Goal: Information Seeking & Learning: Find specific page/section

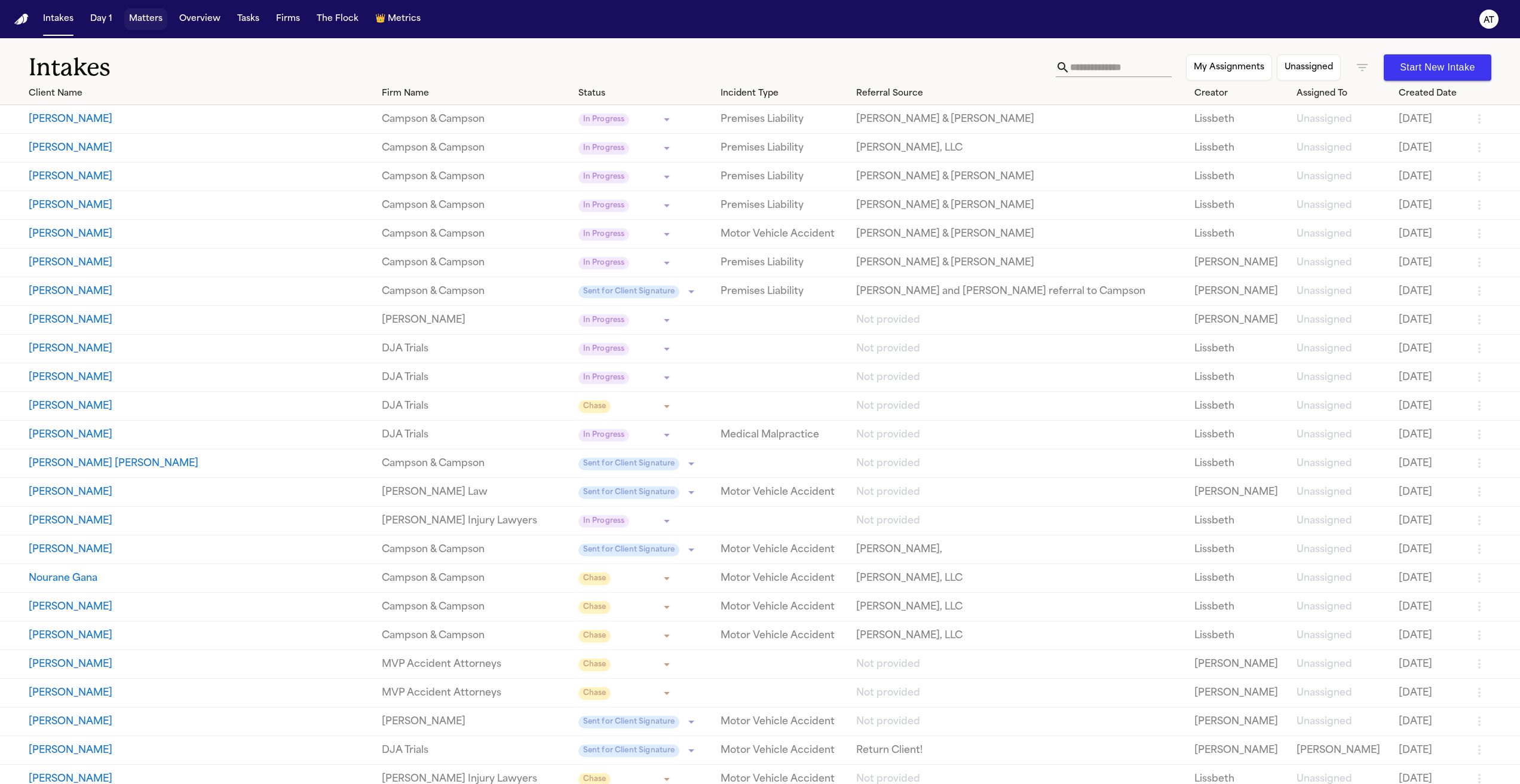
click at [137, 16] on button "Matters" at bounding box center [145, 18] width 43 height 21
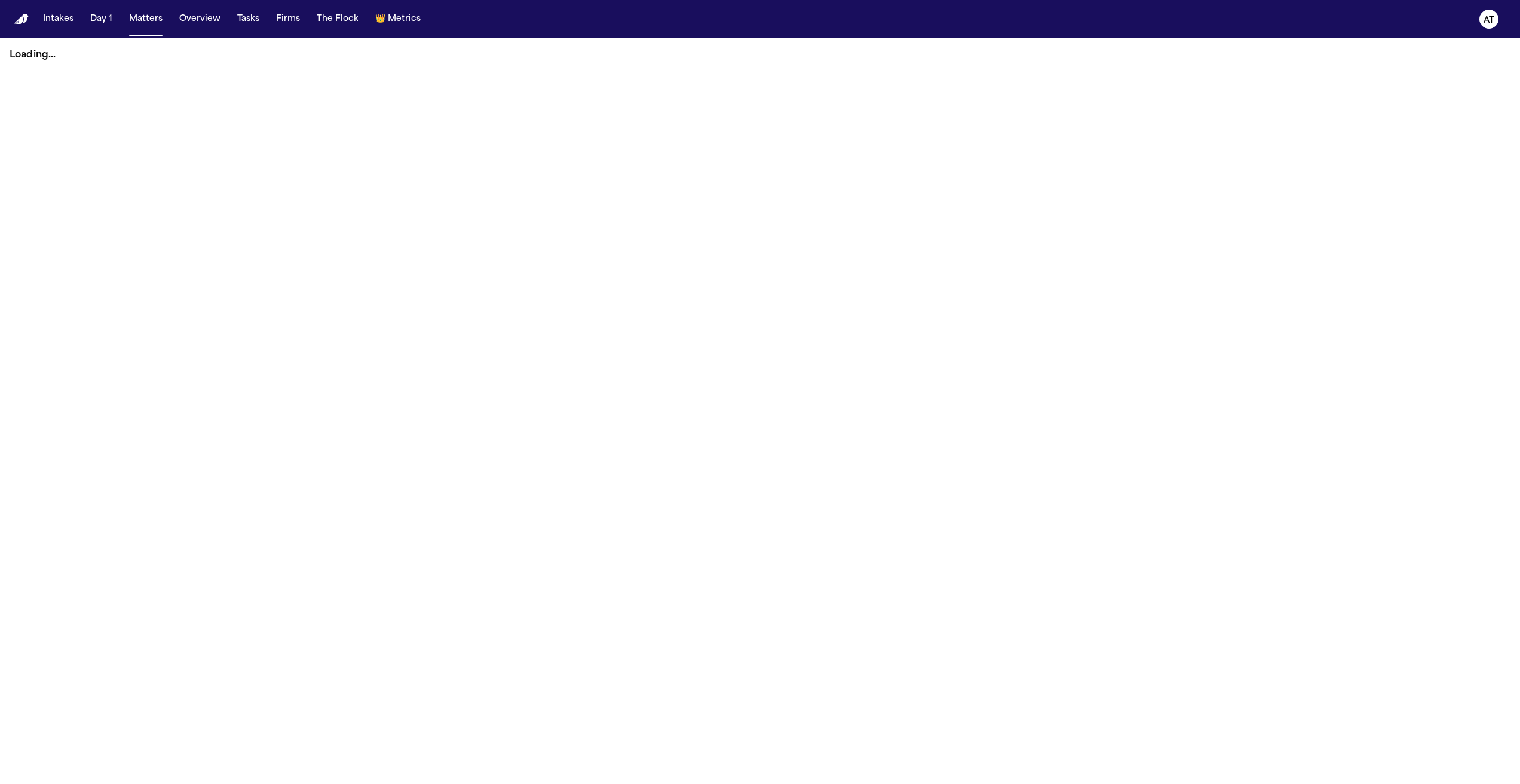
click at [69, 31] on nav "Intakes Day 1 Matters Overview Tasks Firms The Flock 👑 Metrics AT" at bounding box center [760, 18] width 1520 height 38
click at [60, 18] on button "Intakes" at bounding box center [57, 18] width 40 height 21
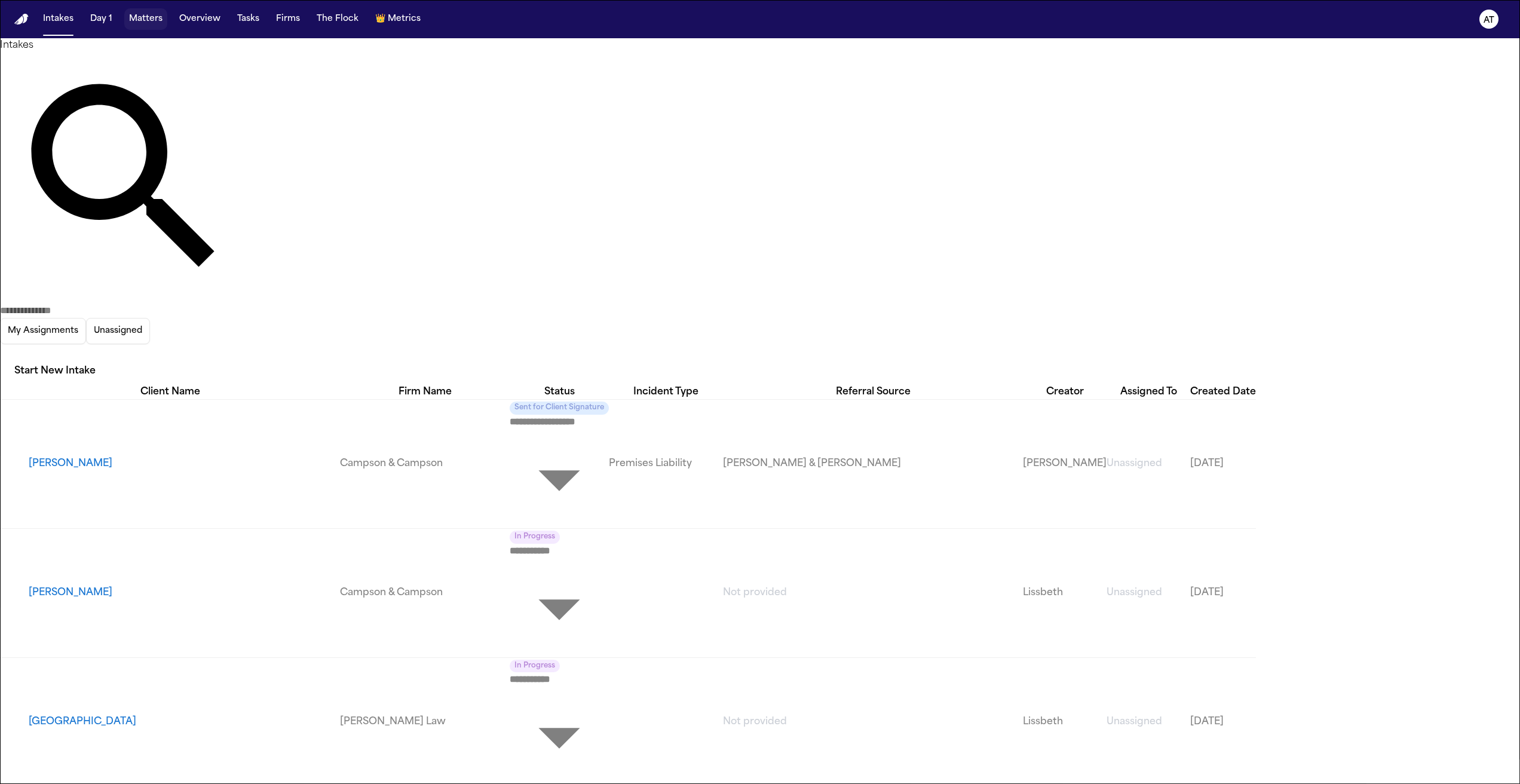
click at [131, 18] on button "Matters" at bounding box center [145, 18] width 43 height 21
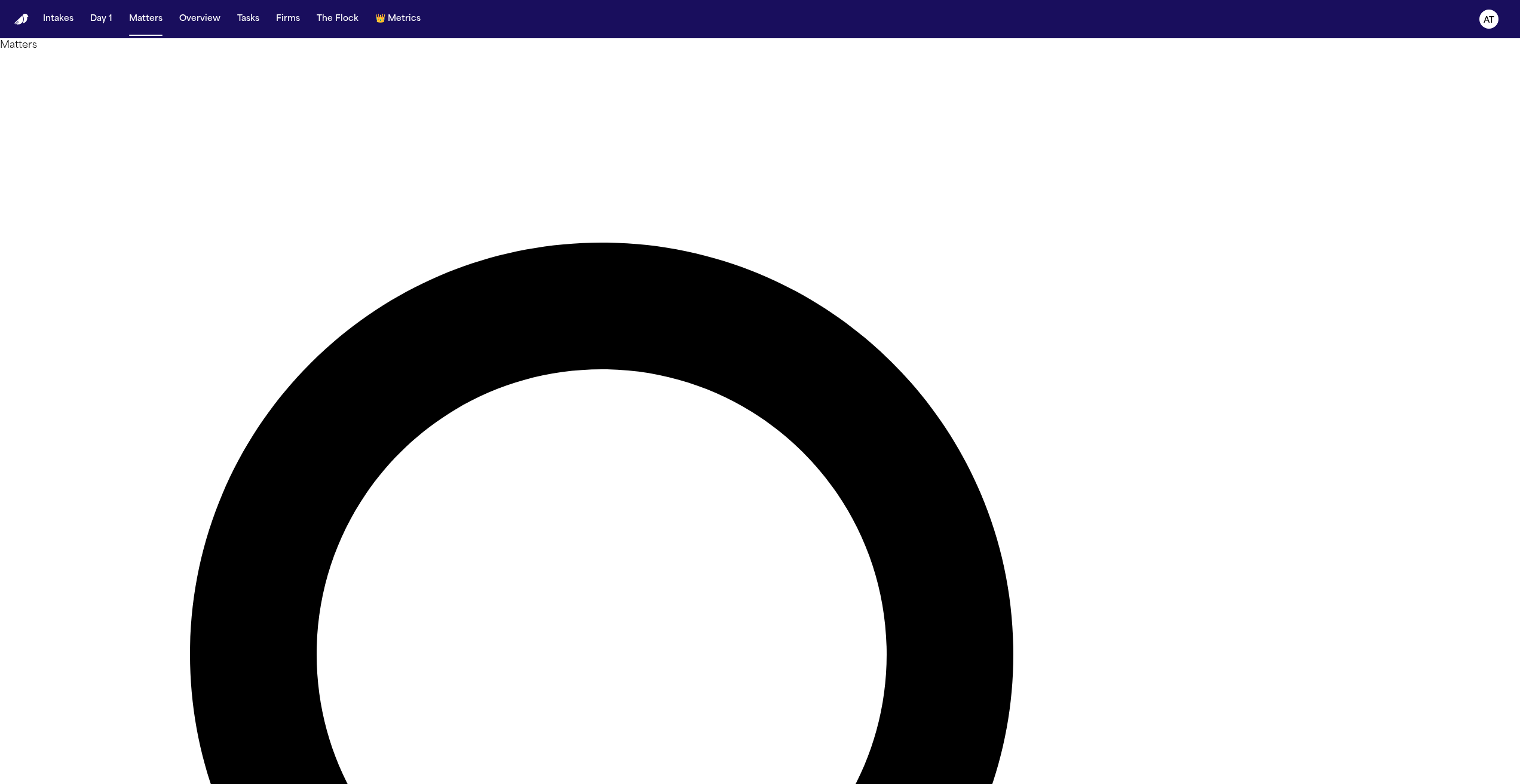
type input "******"
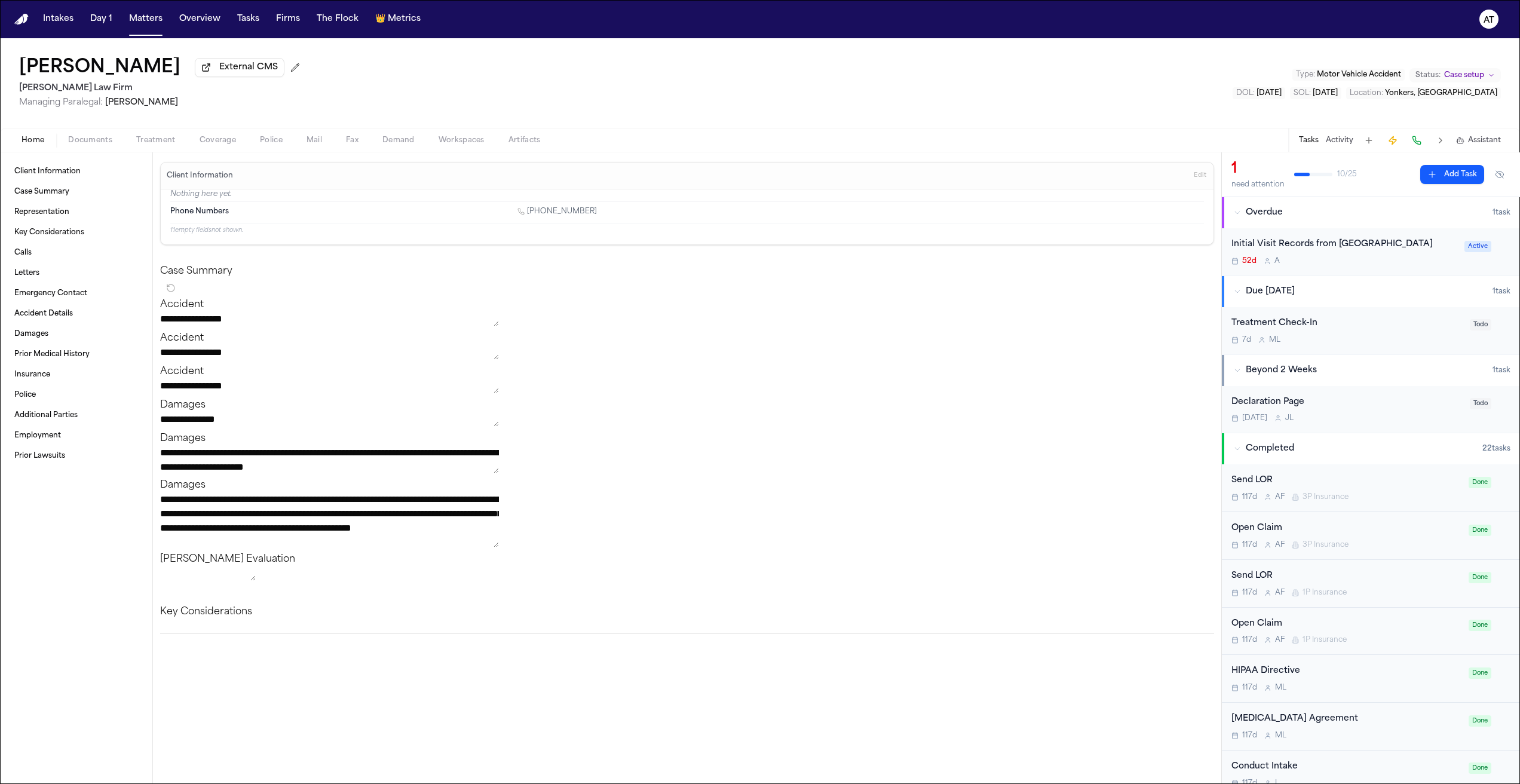
drag, startPoint x: 6, startPoint y: 73, endPoint x: 165, endPoint y: 62, distance: 159.4
click at [165, 63] on div "[PERSON_NAME] External CMS [PERSON_NAME] Law Firm Managing Paralegal: [PERSON_N…" at bounding box center [760, 82] width 1520 height 90
click at [14, 66] on div "[PERSON_NAME] External CMS [PERSON_NAME] Law Firm Managing Paralegal: [PERSON_N…" at bounding box center [760, 82] width 1520 height 90
drag, startPoint x: 14, startPoint y: 66, endPoint x: 168, endPoint y: 62, distance: 154.1
click at [168, 62] on div "[PERSON_NAME] External CMS [PERSON_NAME] Law Firm Managing Paralegal: [PERSON_N…" at bounding box center [760, 82] width 1520 height 90
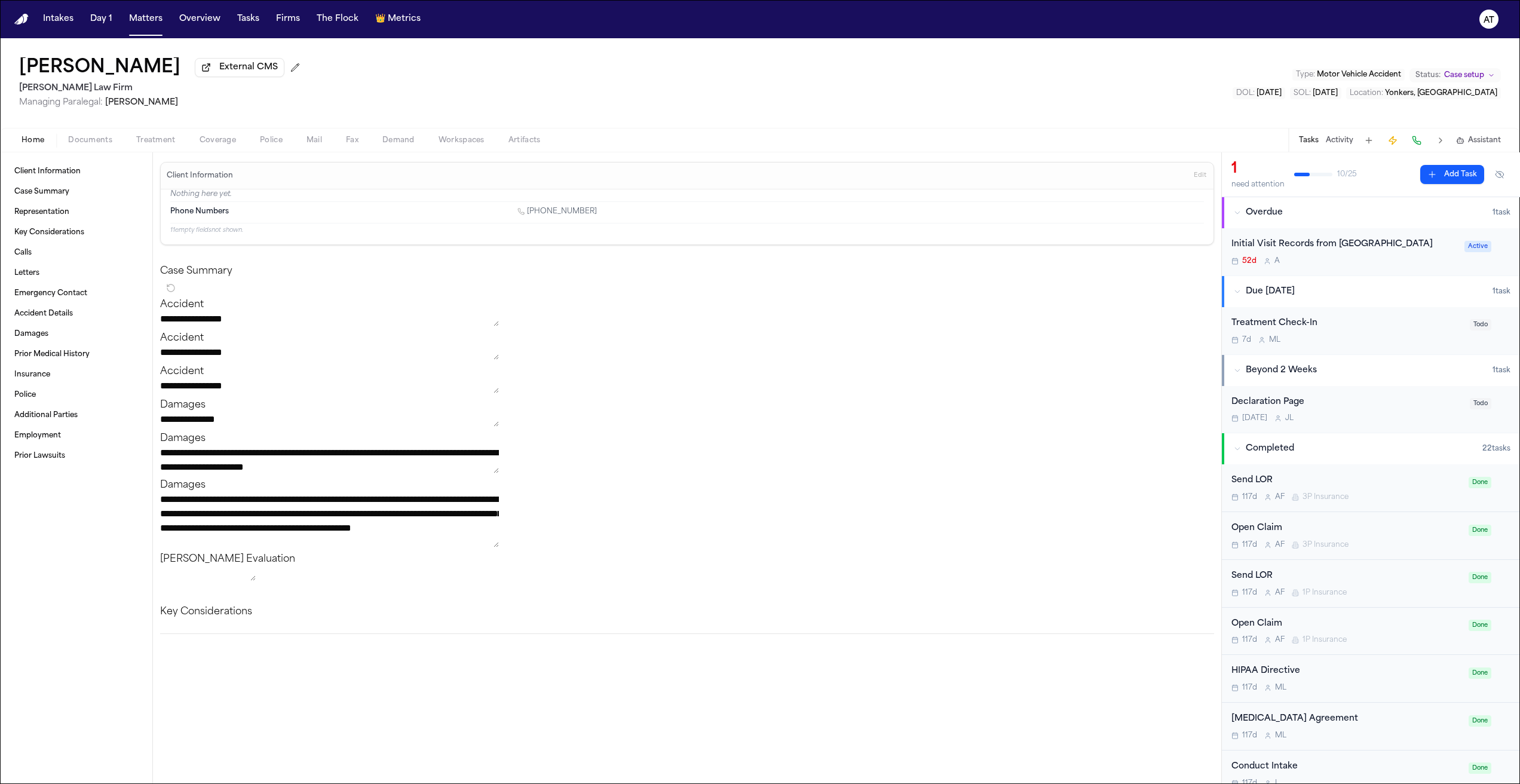
copy h1 "[PERSON_NAME]"
click at [63, 20] on button "Intakes" at bounding box center [57, 18] width 40 height 21
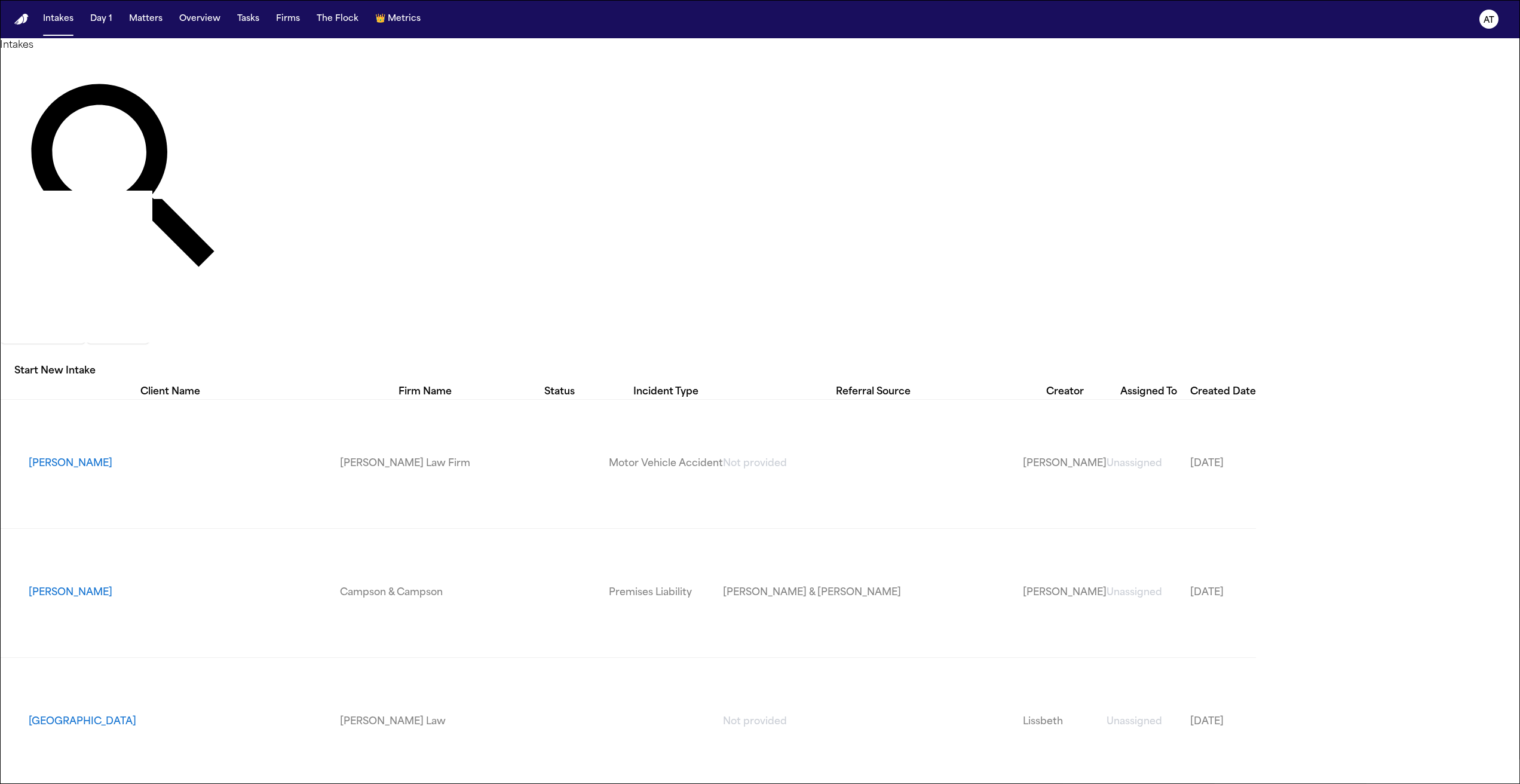
click at [95, 303] on input "text" at bounding box center [47, 311] width 95 height 15
click at [137, 13] on button "Matters" at bounding box center [145, 18] width 43 height 21
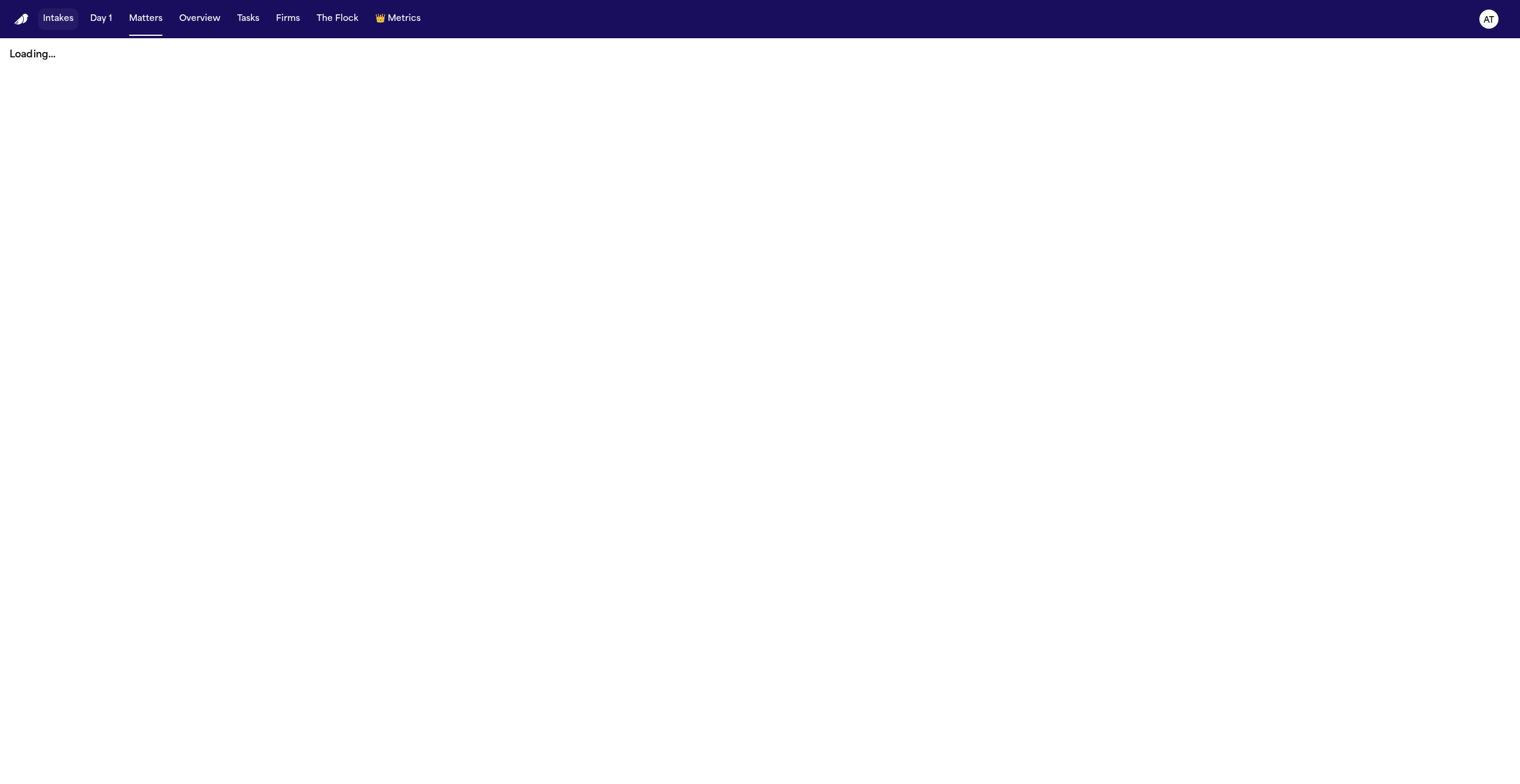
click at [54, 19] on button "Intakes" at bounding box center [57, 18] width 40 height 21
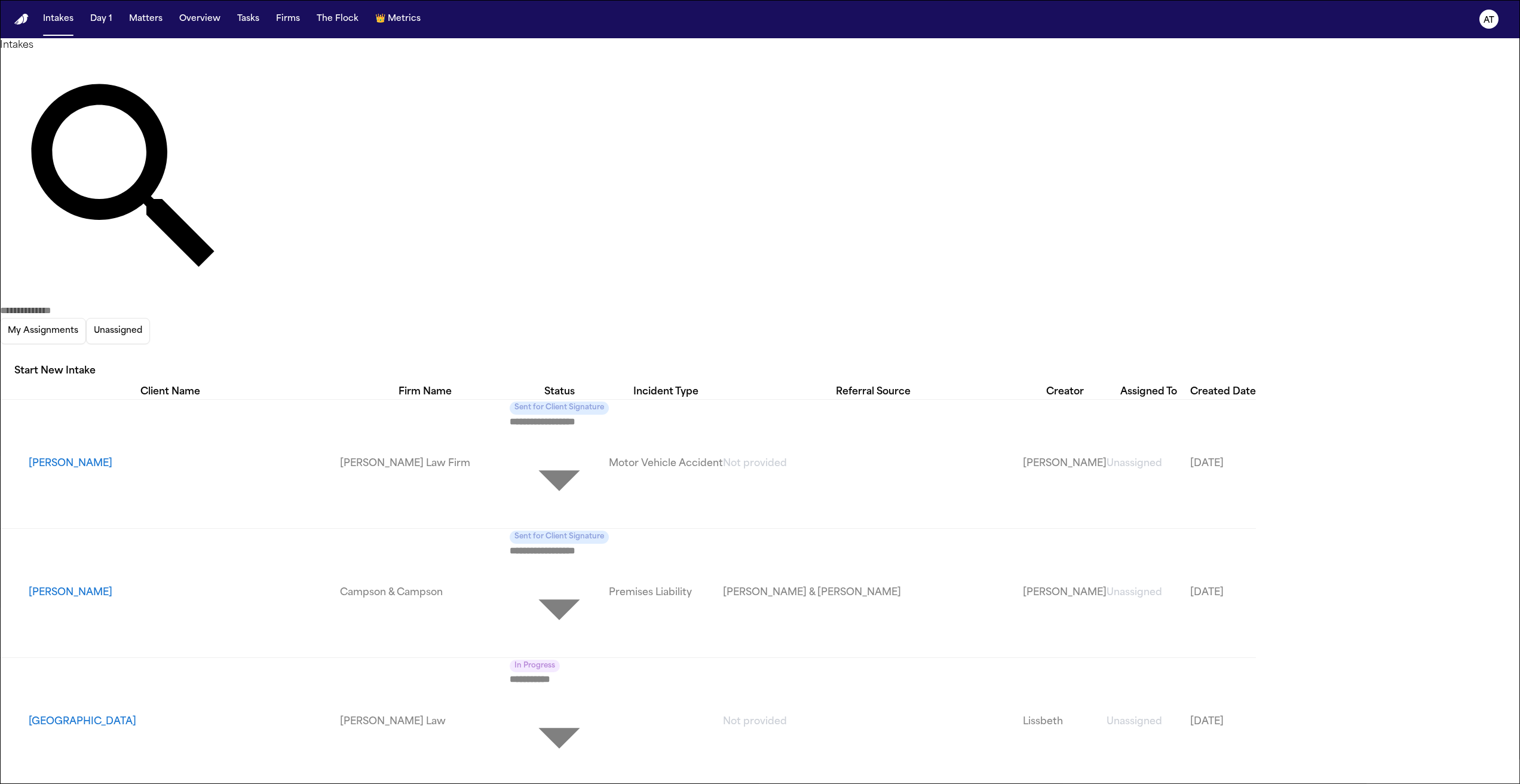
click at [95, 303] on input "text" at bounding box center [47, 311] width 95 height 15
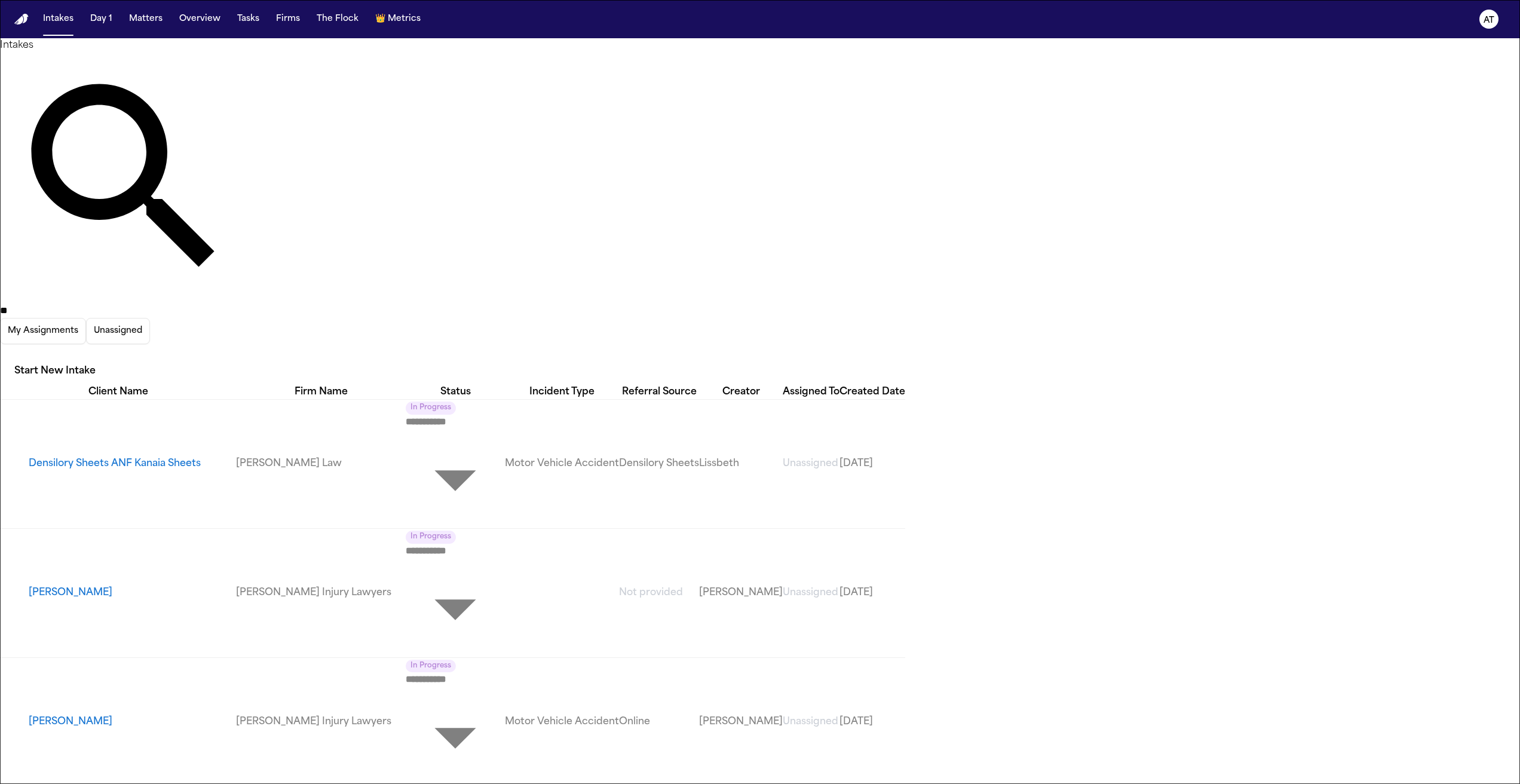
type input "*"
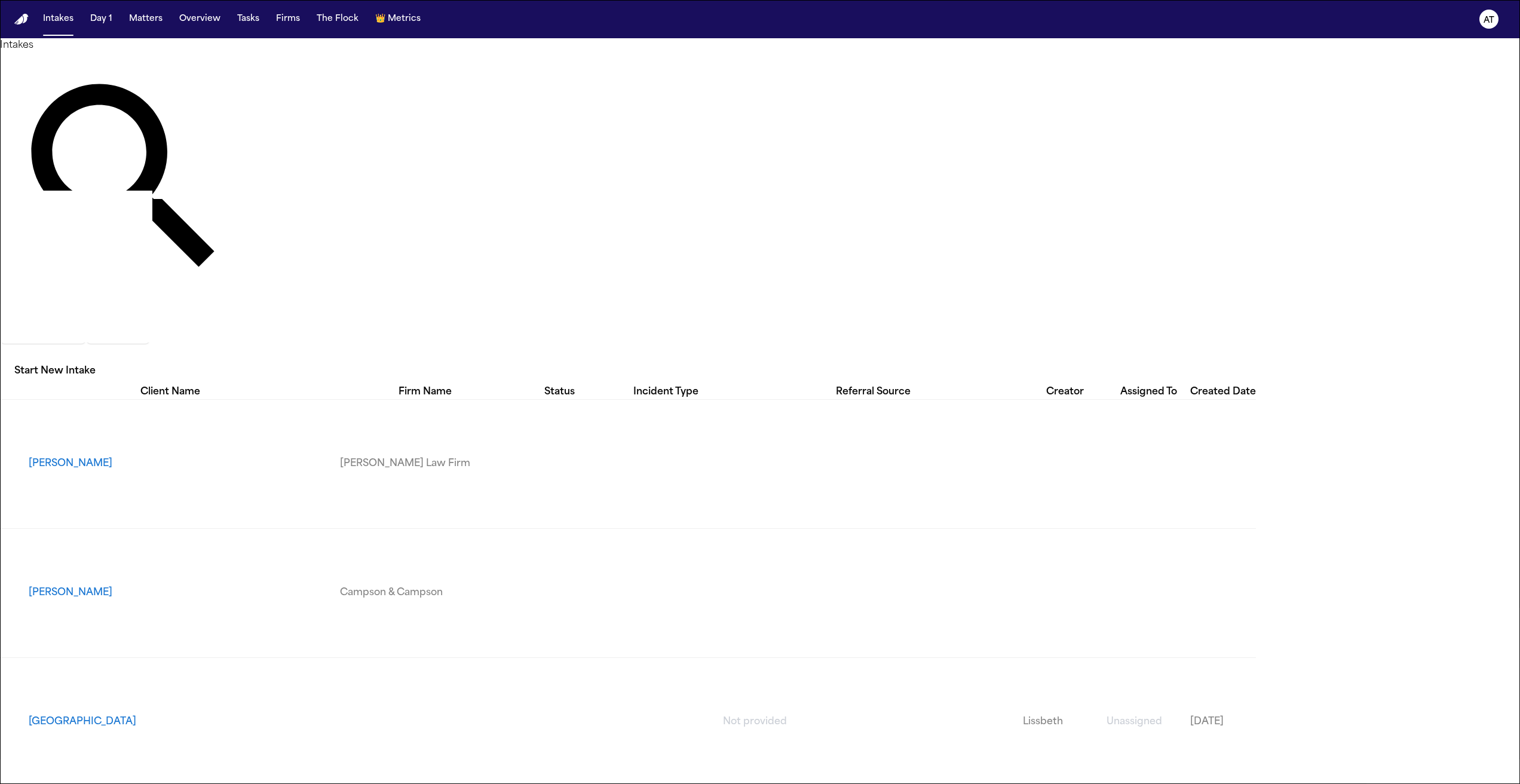
click at [340, 385] on div "Firm Name" at bounding box center [425, 392] width 170 height 15
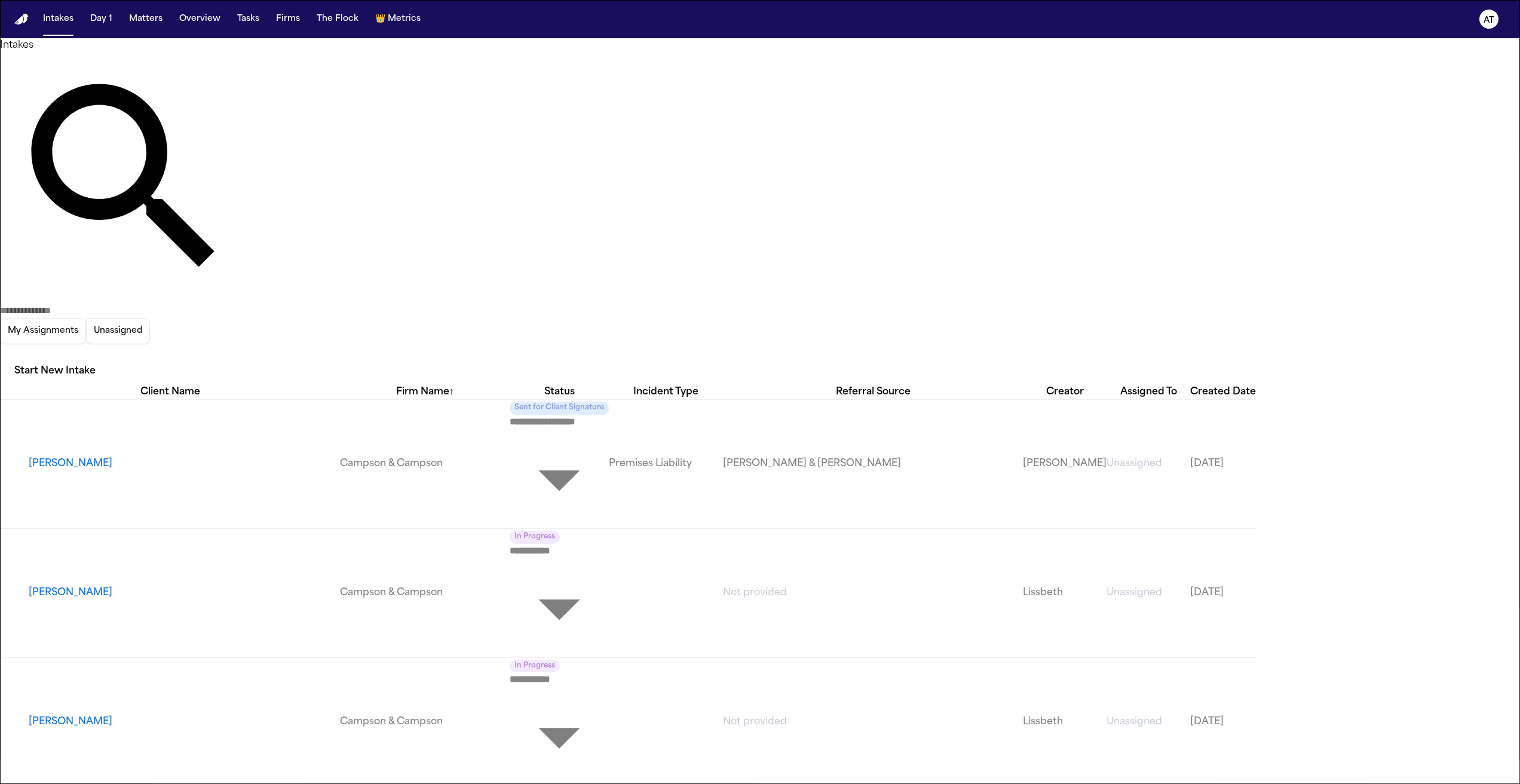
click at [340, 385] on div "Firm Name ↑" at bounding box center [425, 392] width 170 height 15
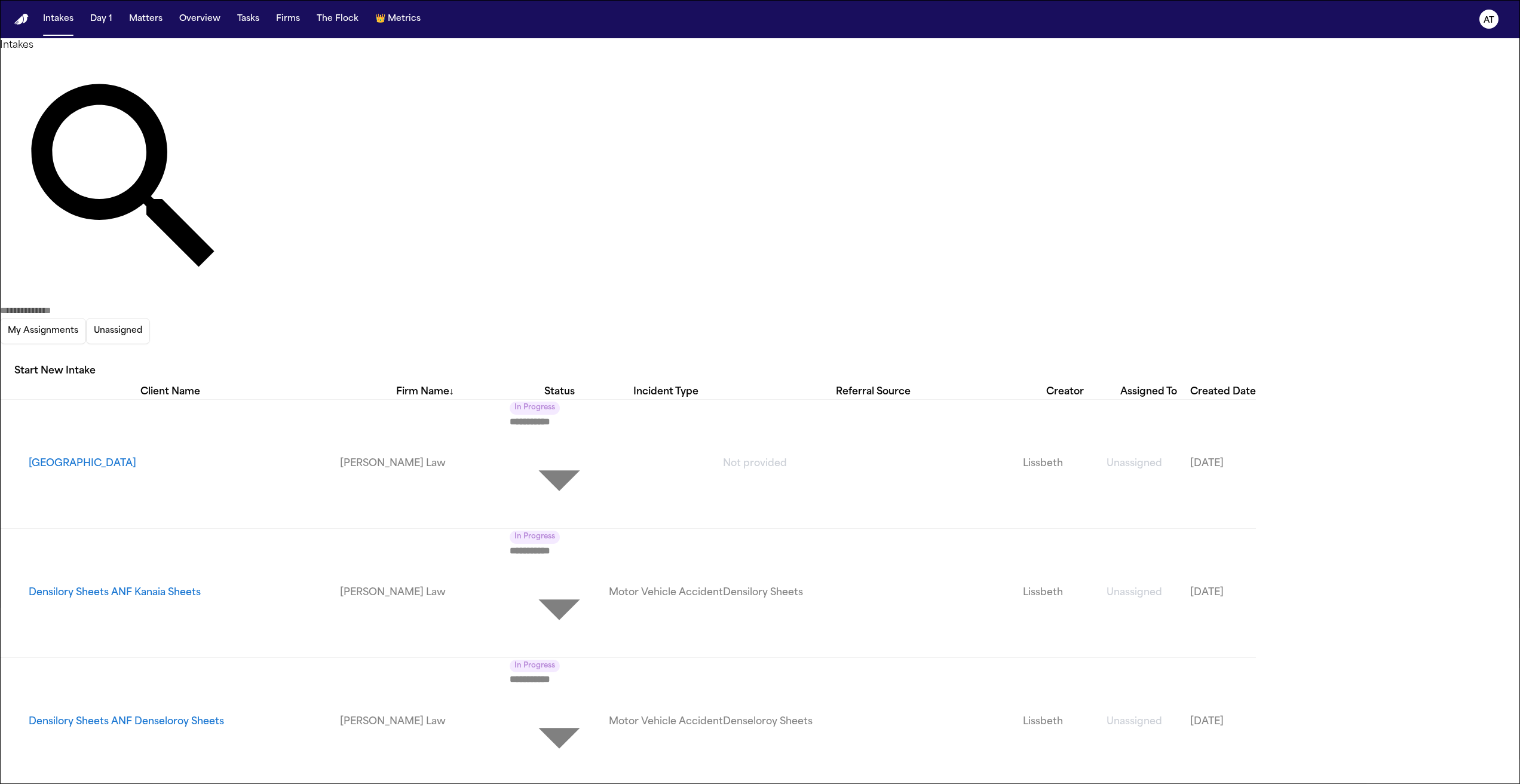
click at [340, 385] on div "Firm Name ↓" at bounding box center [425, 392] width 170 height 15
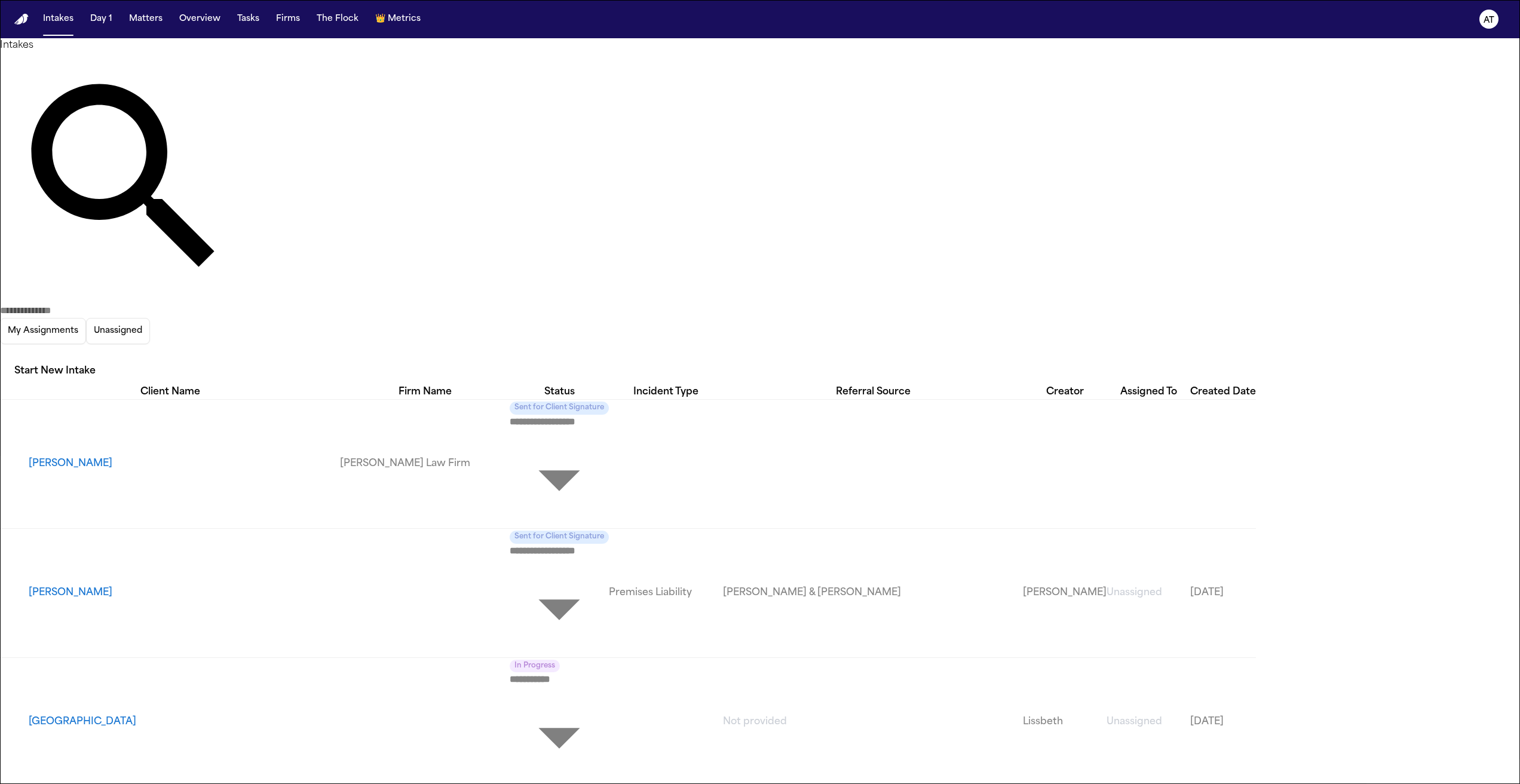
click at [435, 385] on div "Firm Name" at bounding box center [425, 392] width 170 height 15
drag, startPoint x: 420, startPoint y: 105, endPoint x: 435, endPoint y: 85, distance: 25.0
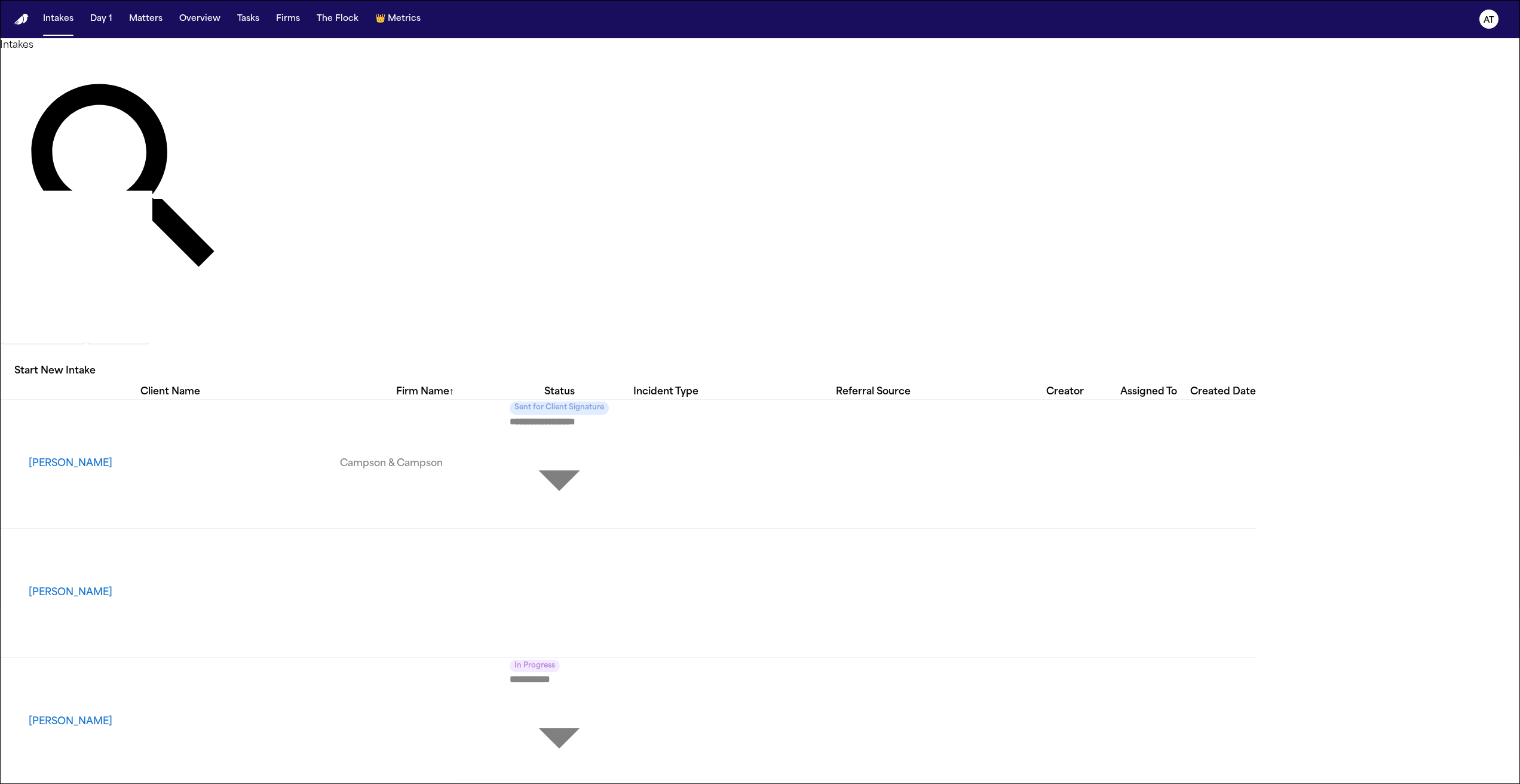
click at [420, 399] on td "Campson & Campson" at bounding box center [425, 464] width 170 height 129
click at [435, 385] on th "Firm Name ↑" at bounding box center [425, 392] width 170 height 15
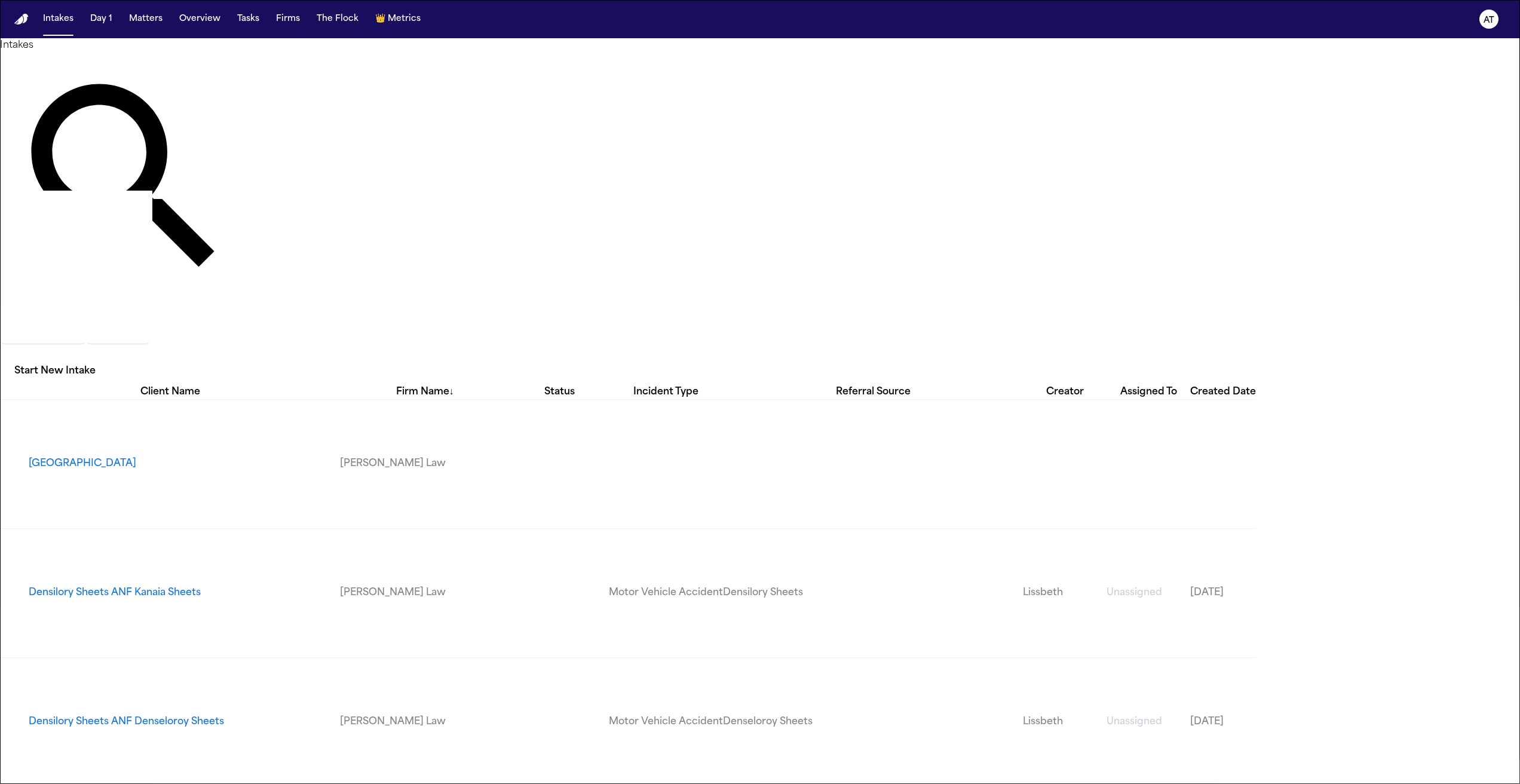
click at [510, 53] on h1 "Intakes" at bounding box center [760, 45] width 1520 height 15
drag, startPoint x: 555, startPoint y: 239, endPoint x: 545, endPoint y: 237, distance: 10.2
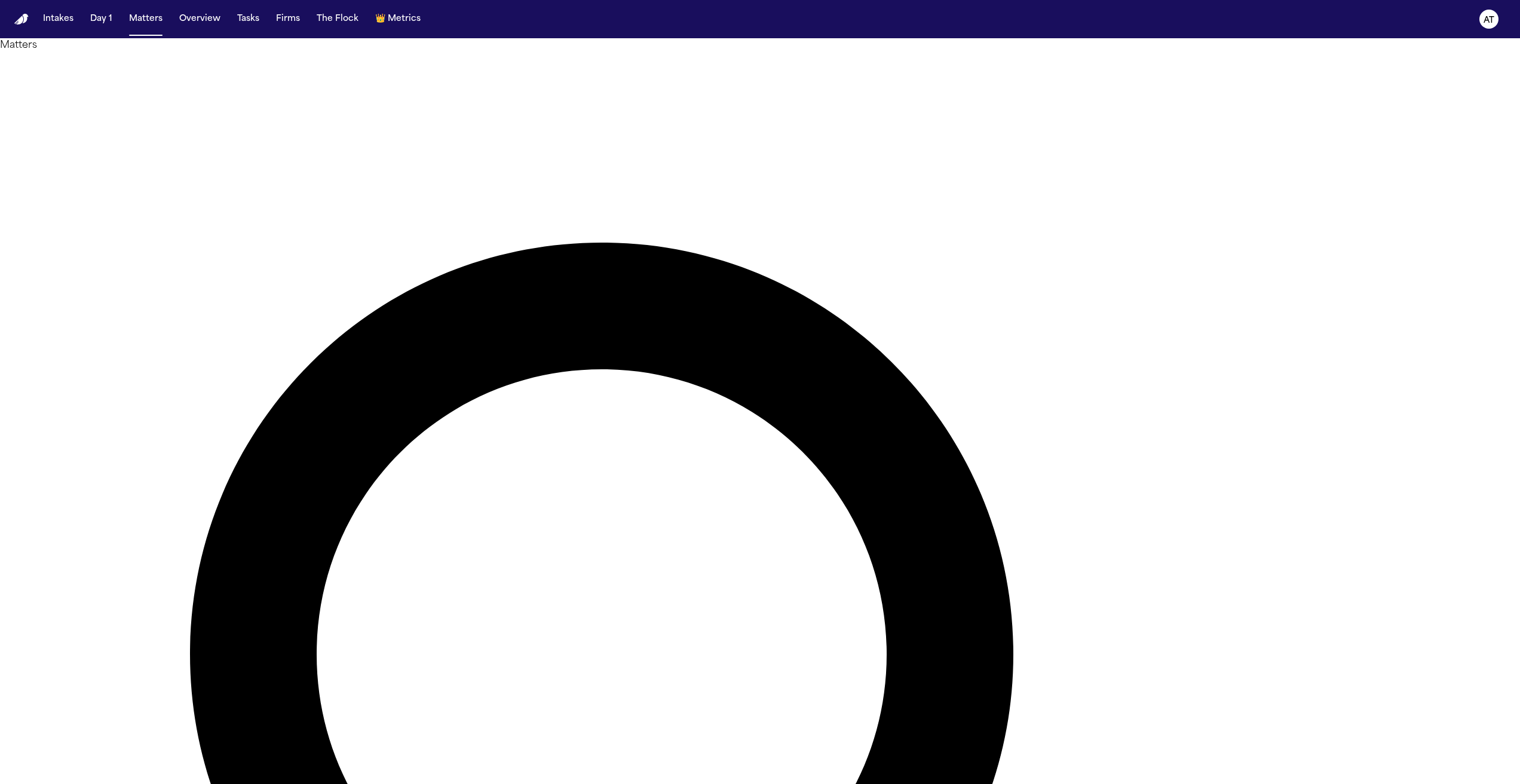
click at [847, 631] on main "Matters ****** Overview Add Matter Client Name Firm Name Phone Number Preferred…" at bounding box center [760, 410] width 1520 height 745
drag, startPoint x: 414, startPoint y: 396, endPoint x: 418, endPoint y: 389, distance: 8.1
click at [416, 394] on main "Matters ****** Overview Add Matter Client Name Firm Name Phone Number Preferred…" at bounding box center [760, 410] width 1520 height 745
